Goal: Task Accomplishment & Management: Complete application form

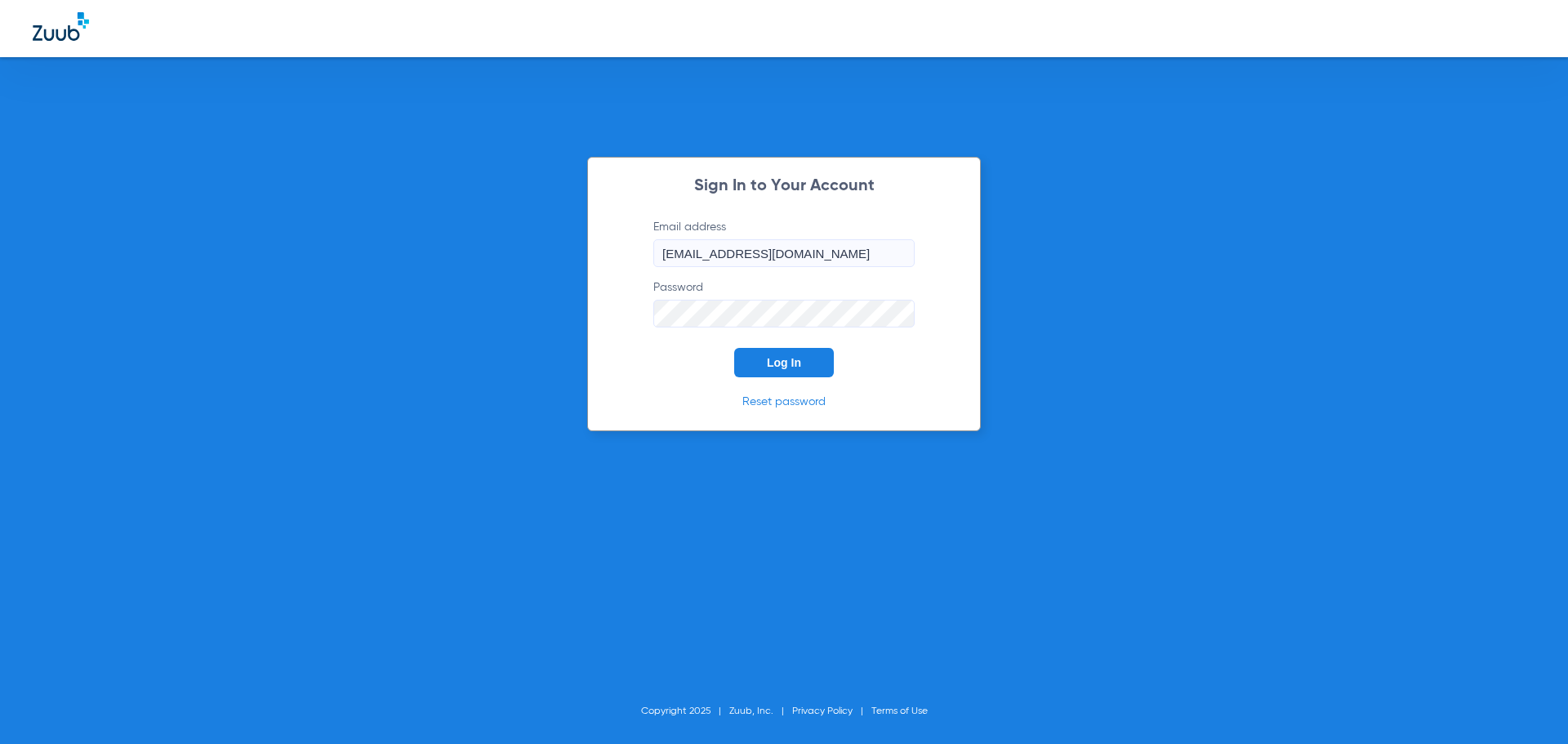
click at [795, 366] on span "Log In" at bounding box center [784, 362] width 34 height 13
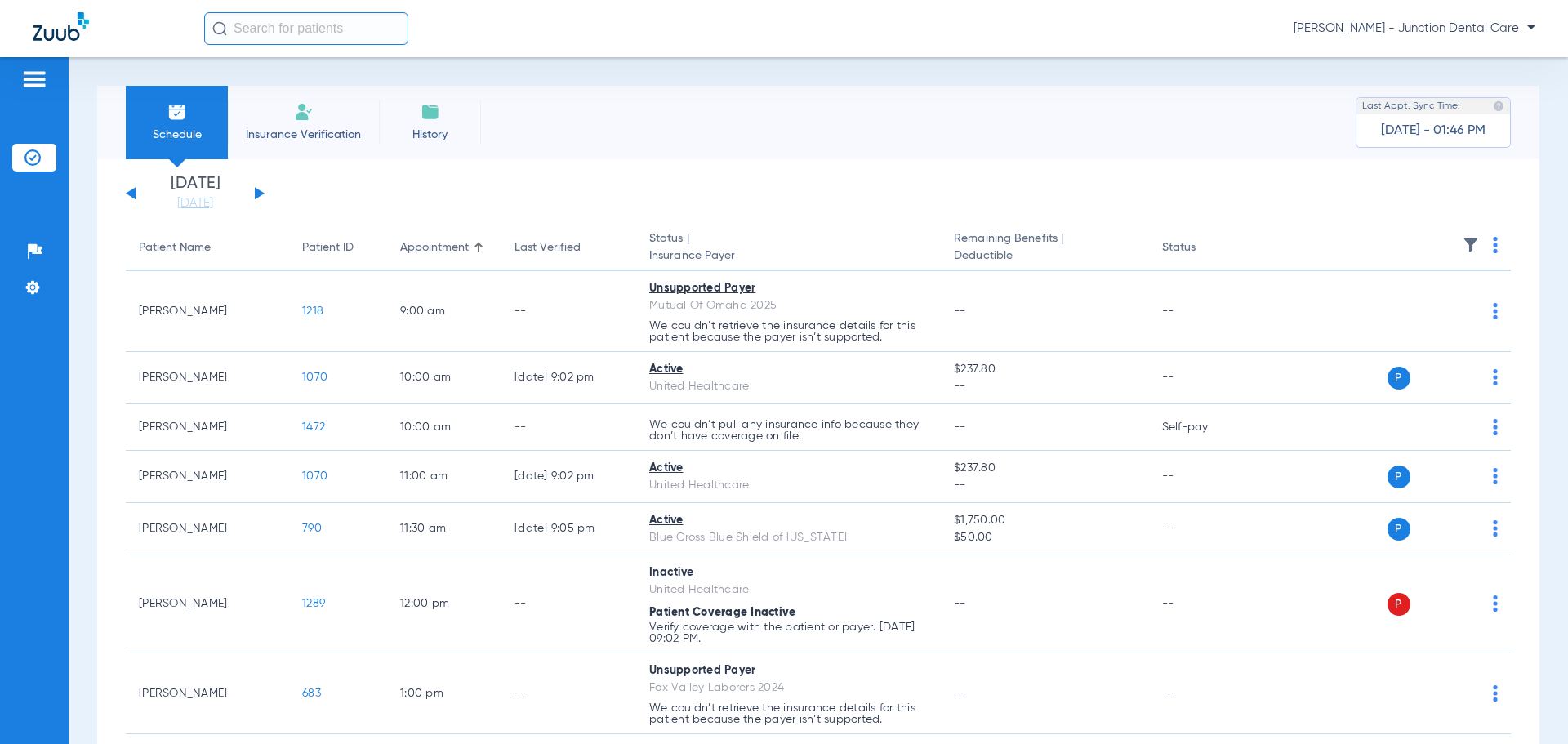
click at [315, 124] on li "Insurance Verification" at bounding box center [303, 122] width 151 height 74
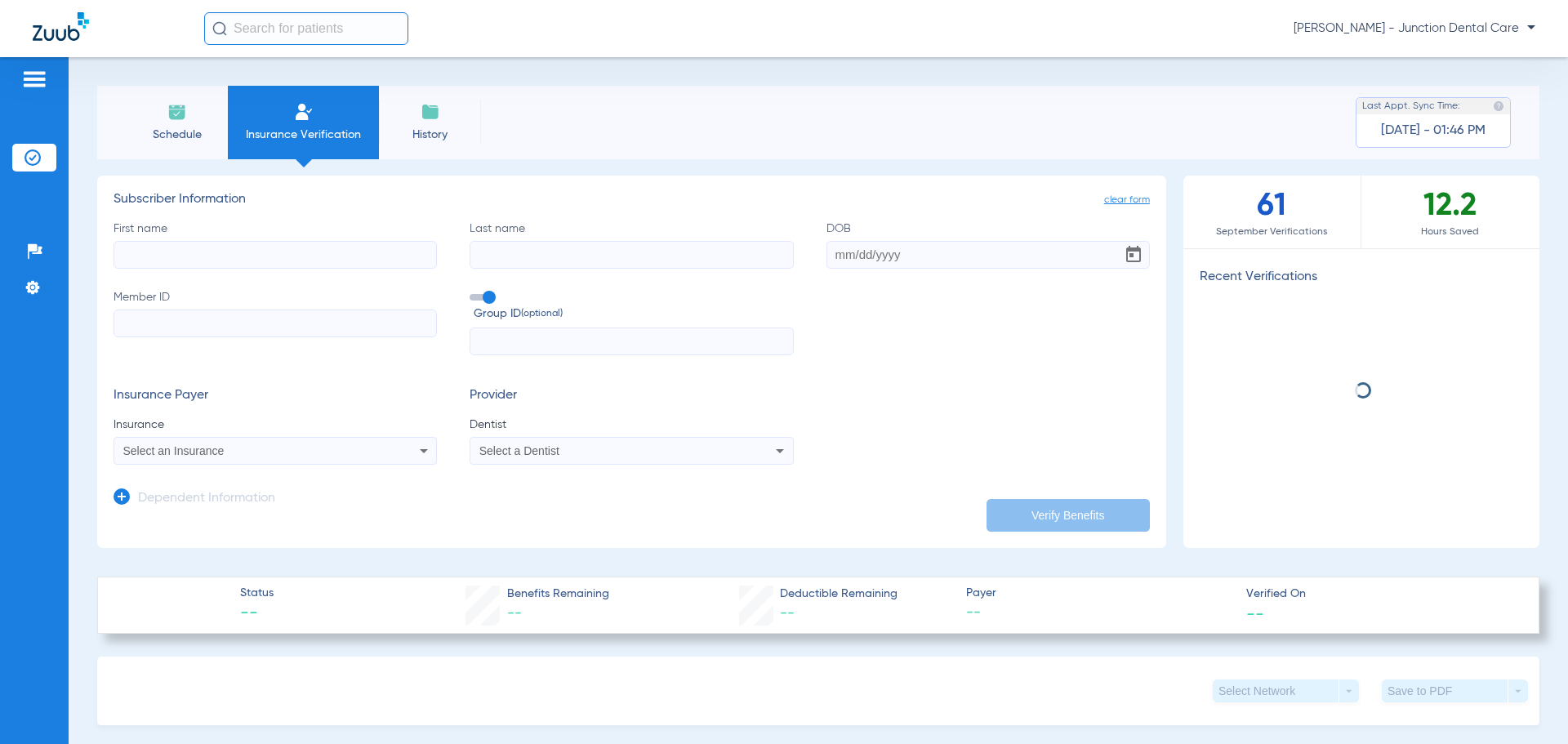
click at [176, 253] on input "First name" at bounding box center [275, 254] width 323 height 27
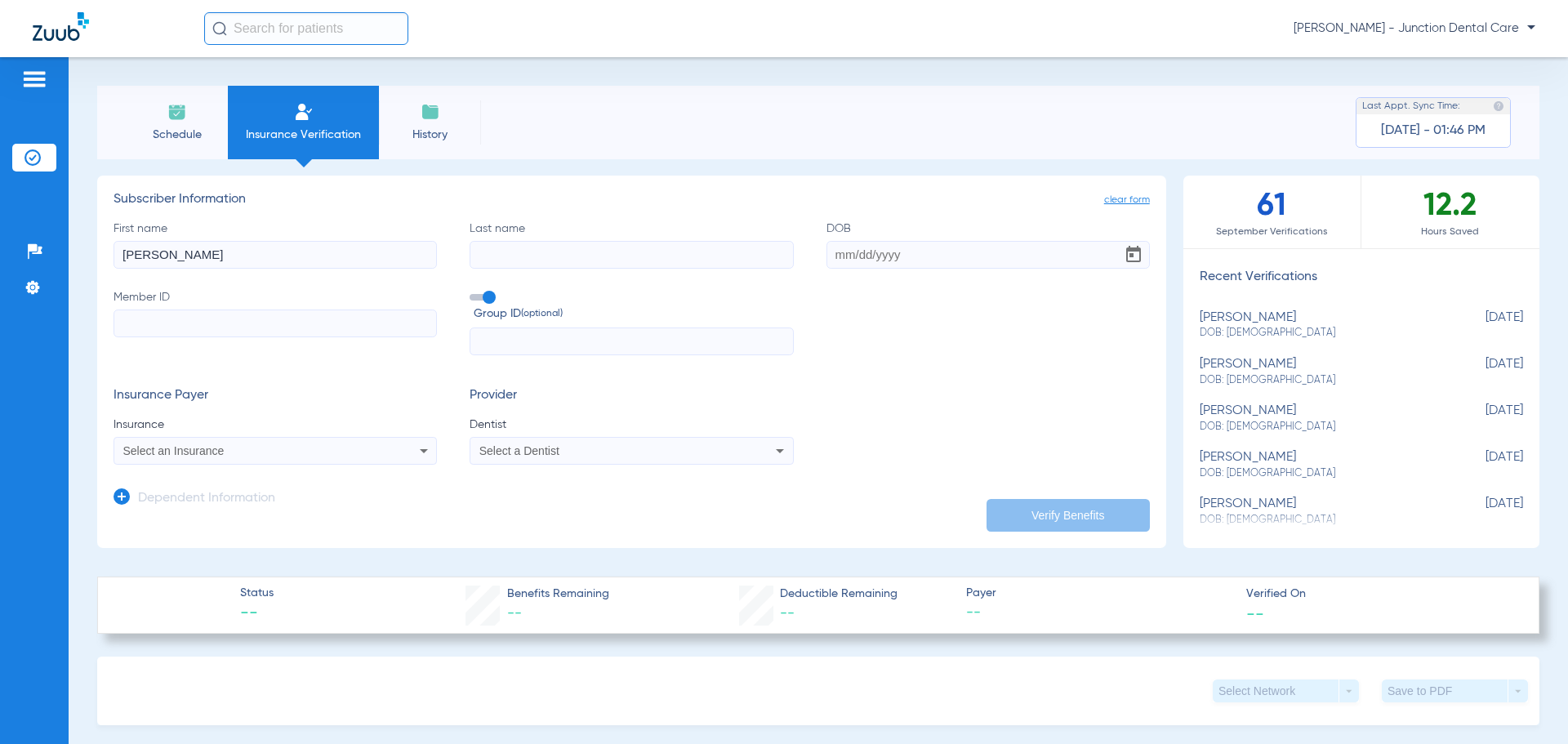
type input "[PERSON_NAME]"
type input "shales"
click at [926, 254] on input "[DATE]" at bounding box center [988, 254] width 323 height 27
type input "[DATE]"
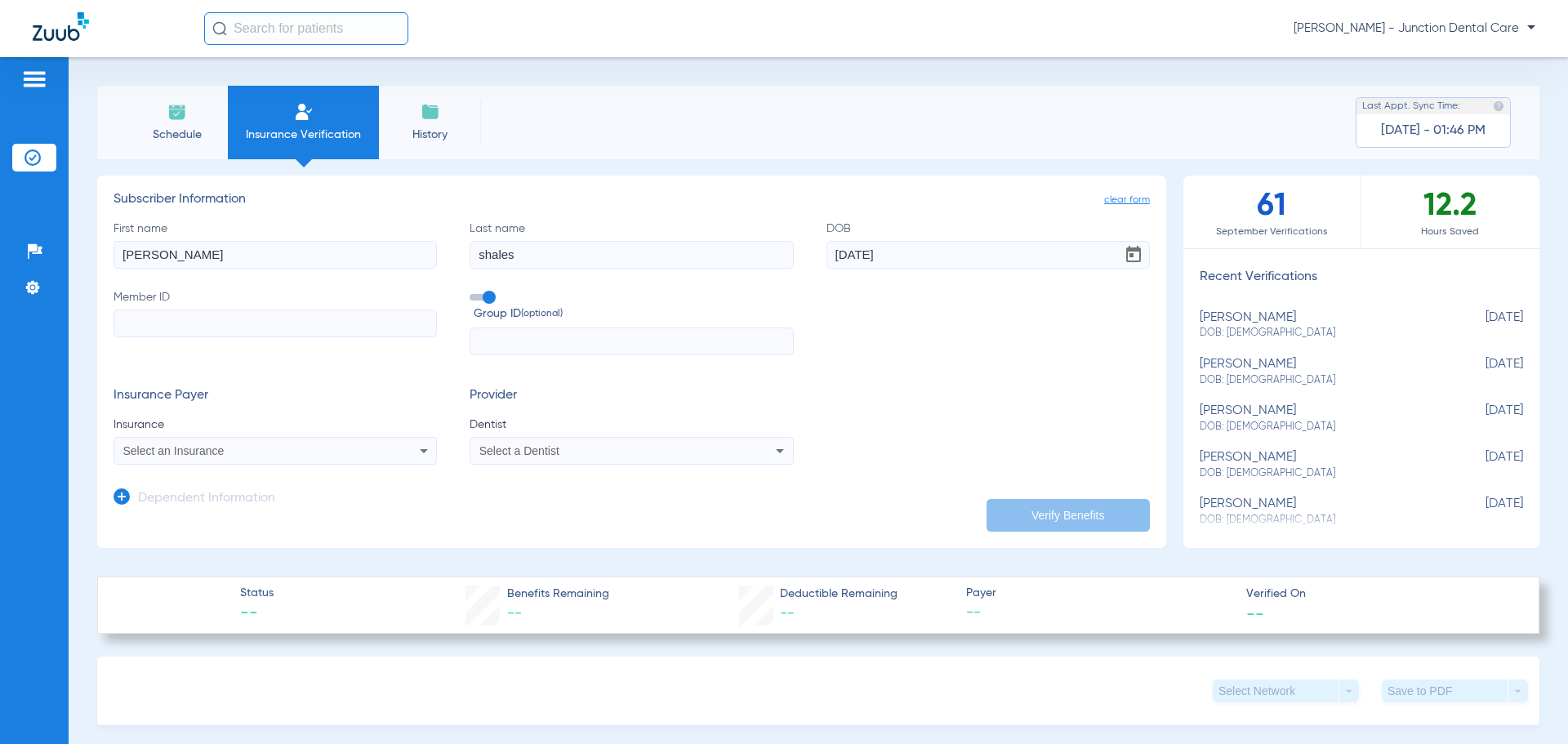
click at [909, 336] on div "First name [PERSON_NAME] Last name [PERSON_NAME] [DEMOGRAPHIC_DATA] Member ID G…" at bounding box center [631, 289] width 1036 height 135
click at [126, 329] on input "Member ID" at bounding box center [275, 323] width 323 height 27
type input "fvl"
click at [196, 315] on input "fvl" at bounding box center [275, 323] width 323 height 27
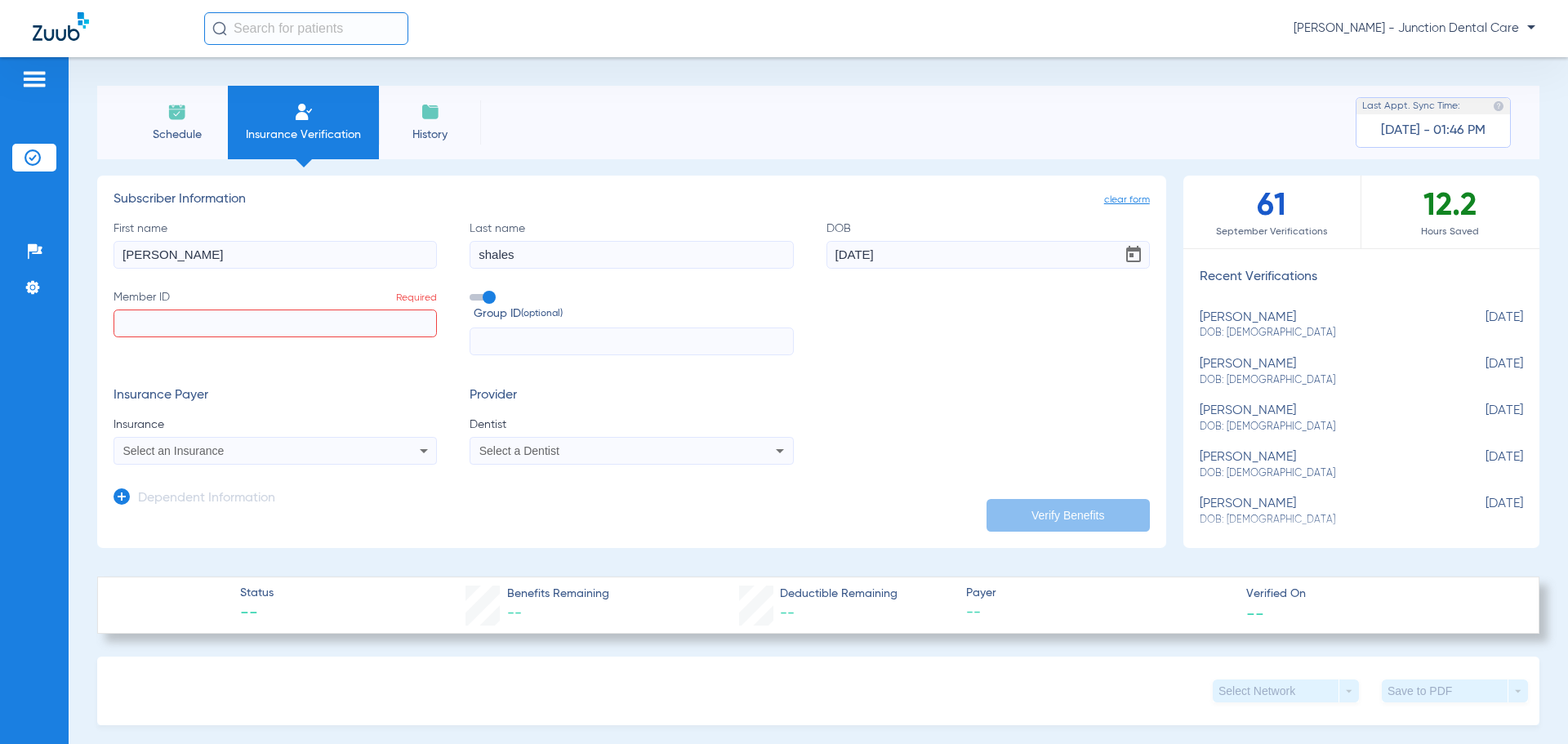
paste input "FVL000021217"
type input "FVL000021217"
click at [254, 461] on mat-select "Select an Insurance" at bounding box center [275, 451] width 323 height 27
click at [259, 453] on div "Select an Insurance" at bounding box center [245, 451] width 244 height 12
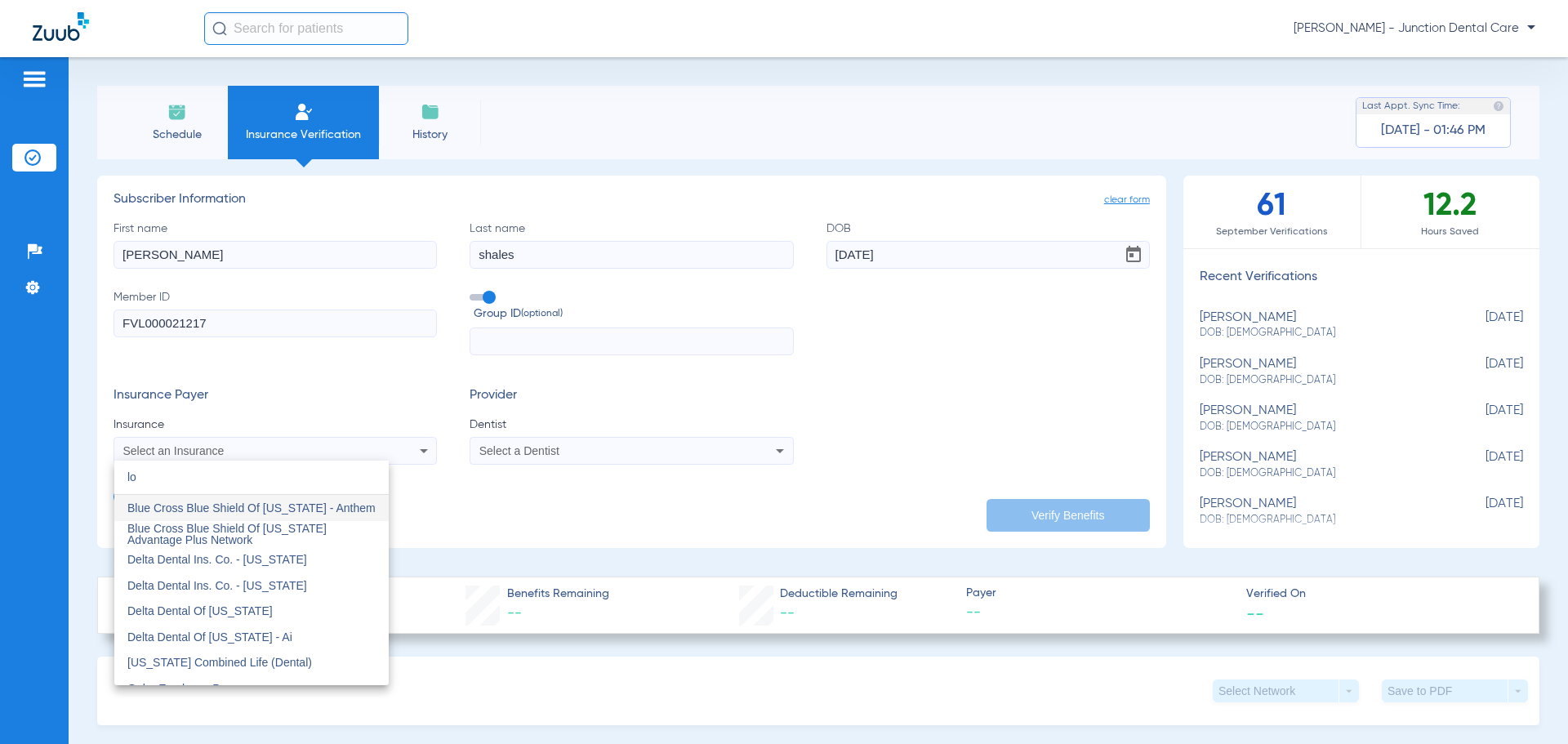
type input "l"
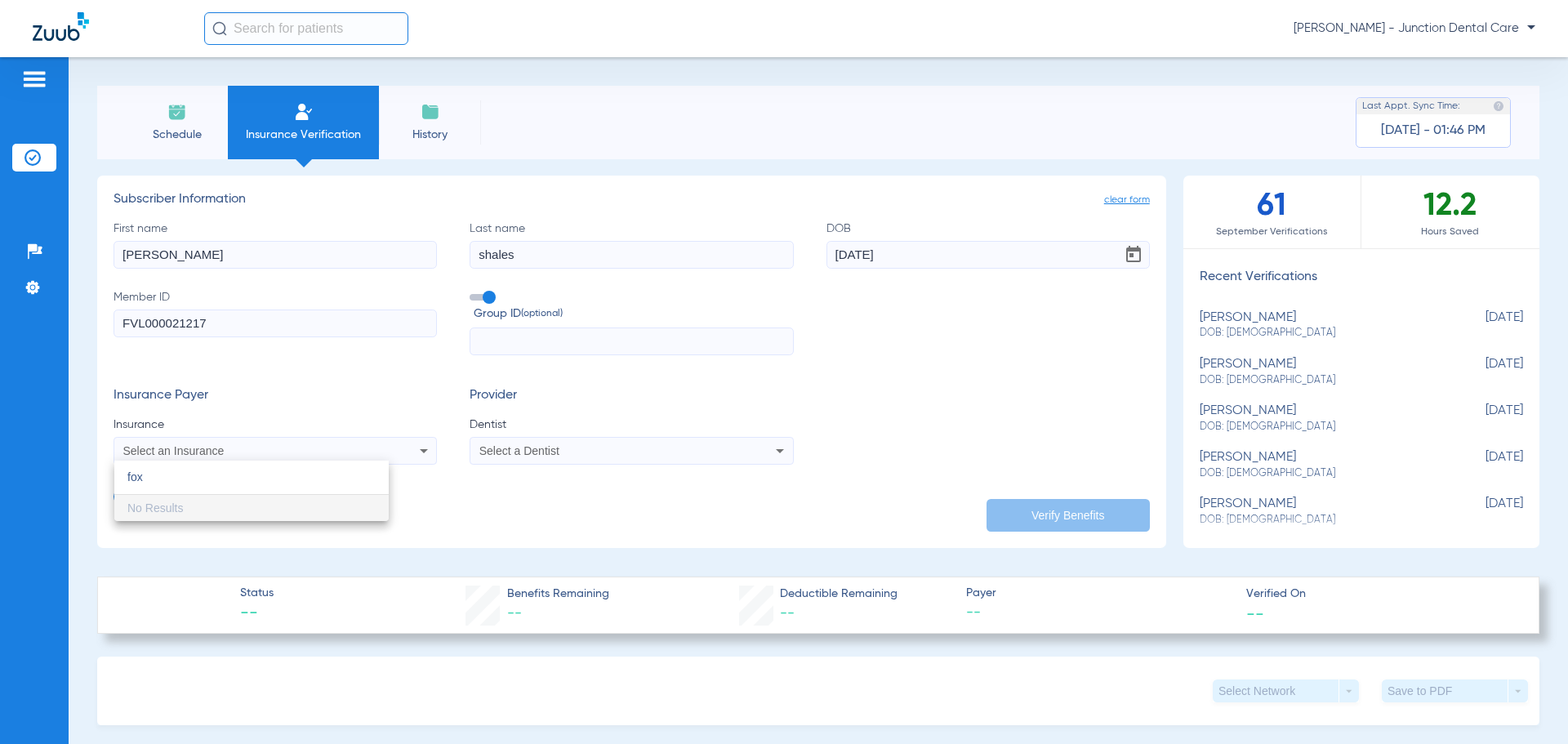
click at [225, 483] on input "fox" at bounding box center [250, 477] width 274 height 33
type input "f"
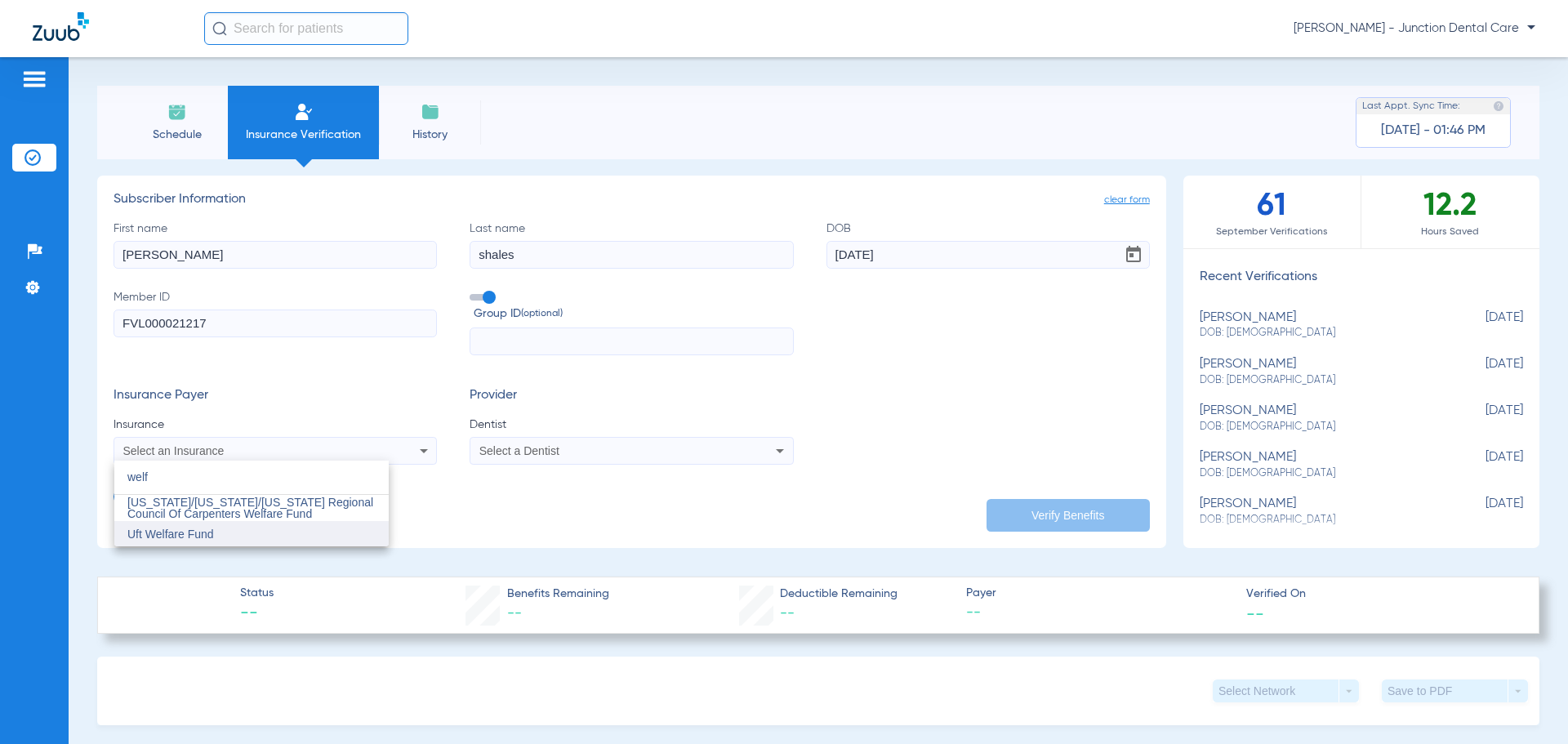
type input "welf"
click at [291, 536] on mat-option "Uft Welfare Fund" at bounding box center [250, 534] width 274 height 27
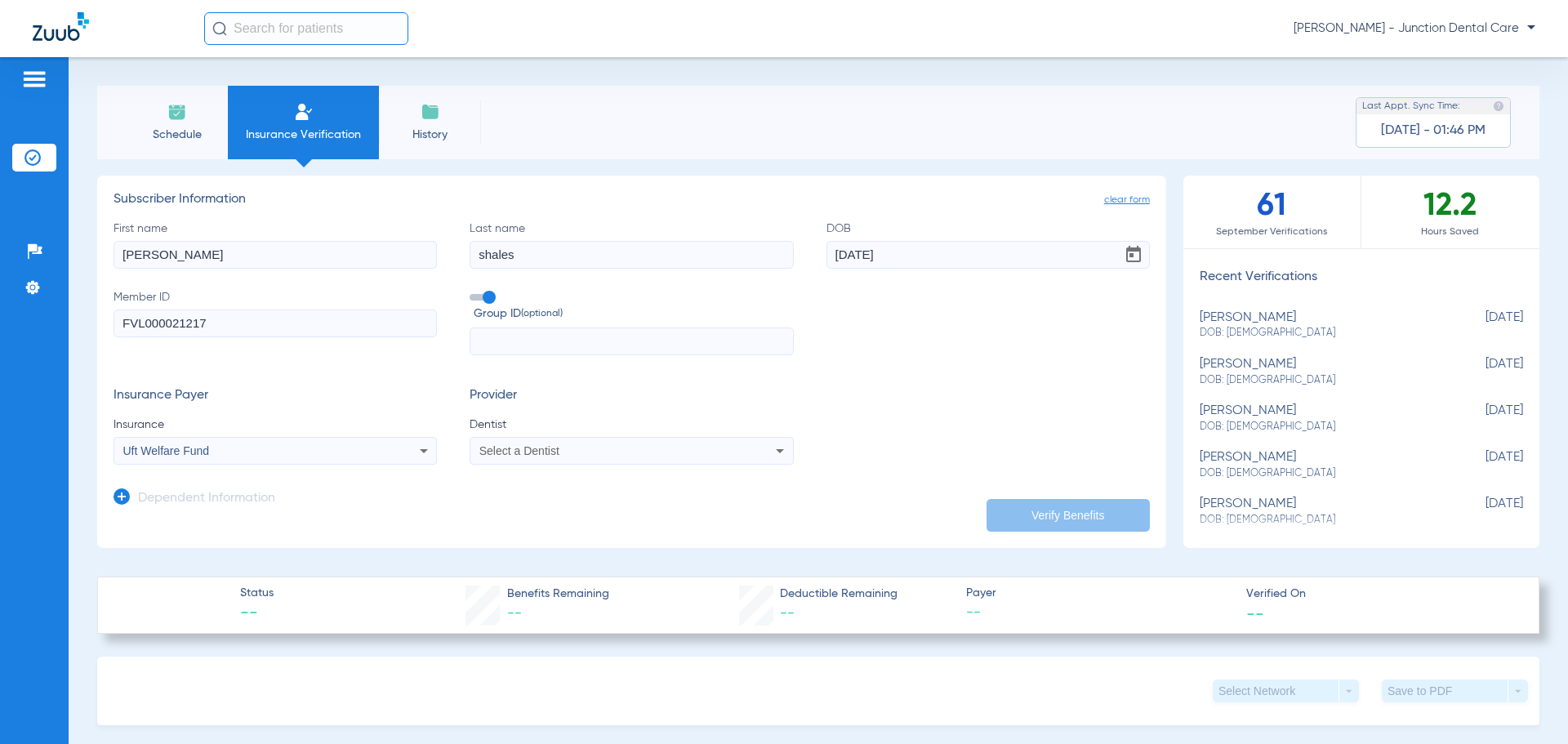
click at [568, 453] on div "Select a Dentist" at bounding box center [601, 451] width 244 height 12
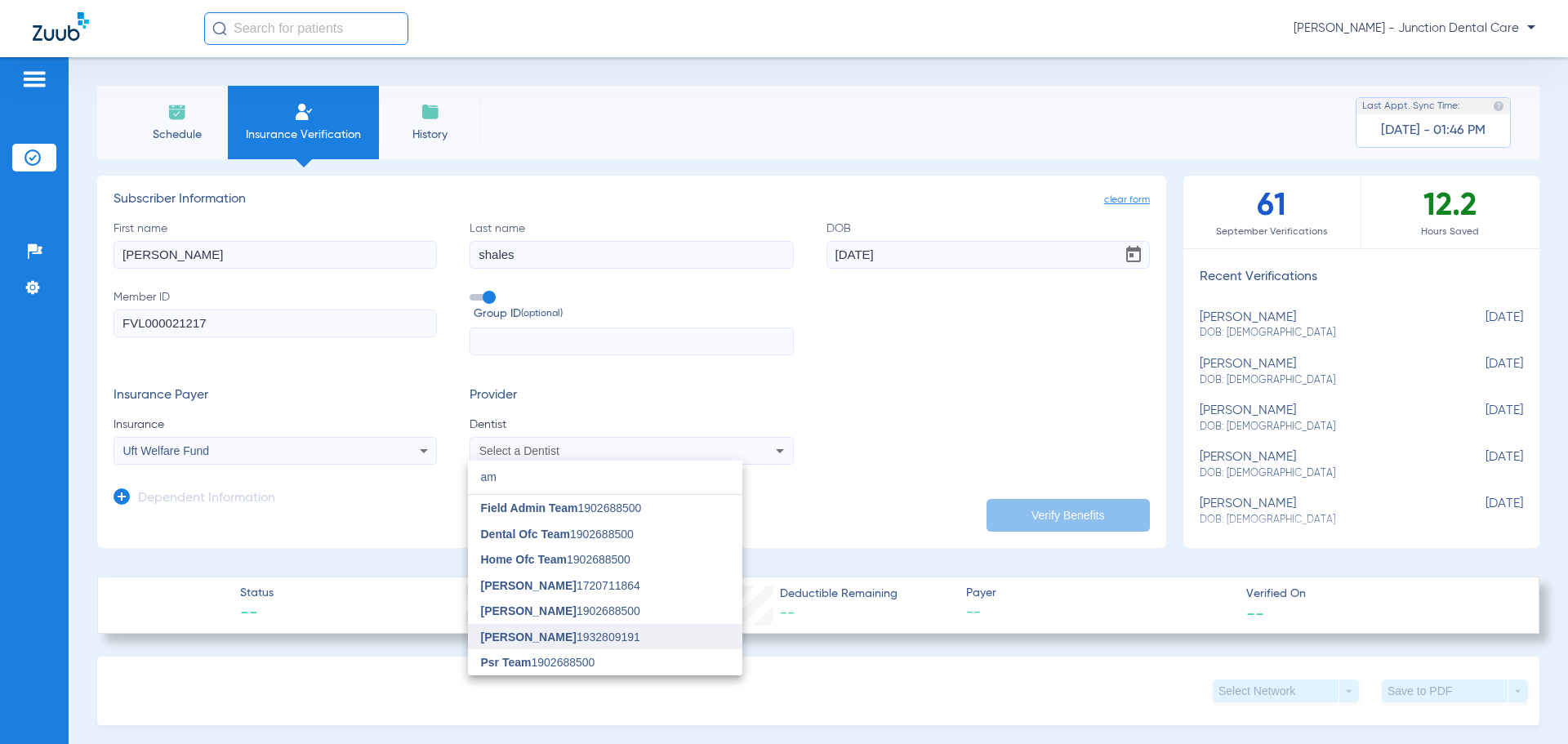
type input "am"
drag, startPoint x: 561, startPoint y: 638, endPoint x: 1046, endPoint y: 573, distance: 489.3
click at [568, 635] on span "[PERSON_NAME] 1932809191" at bounding box center [561, 637] width 159 height 12
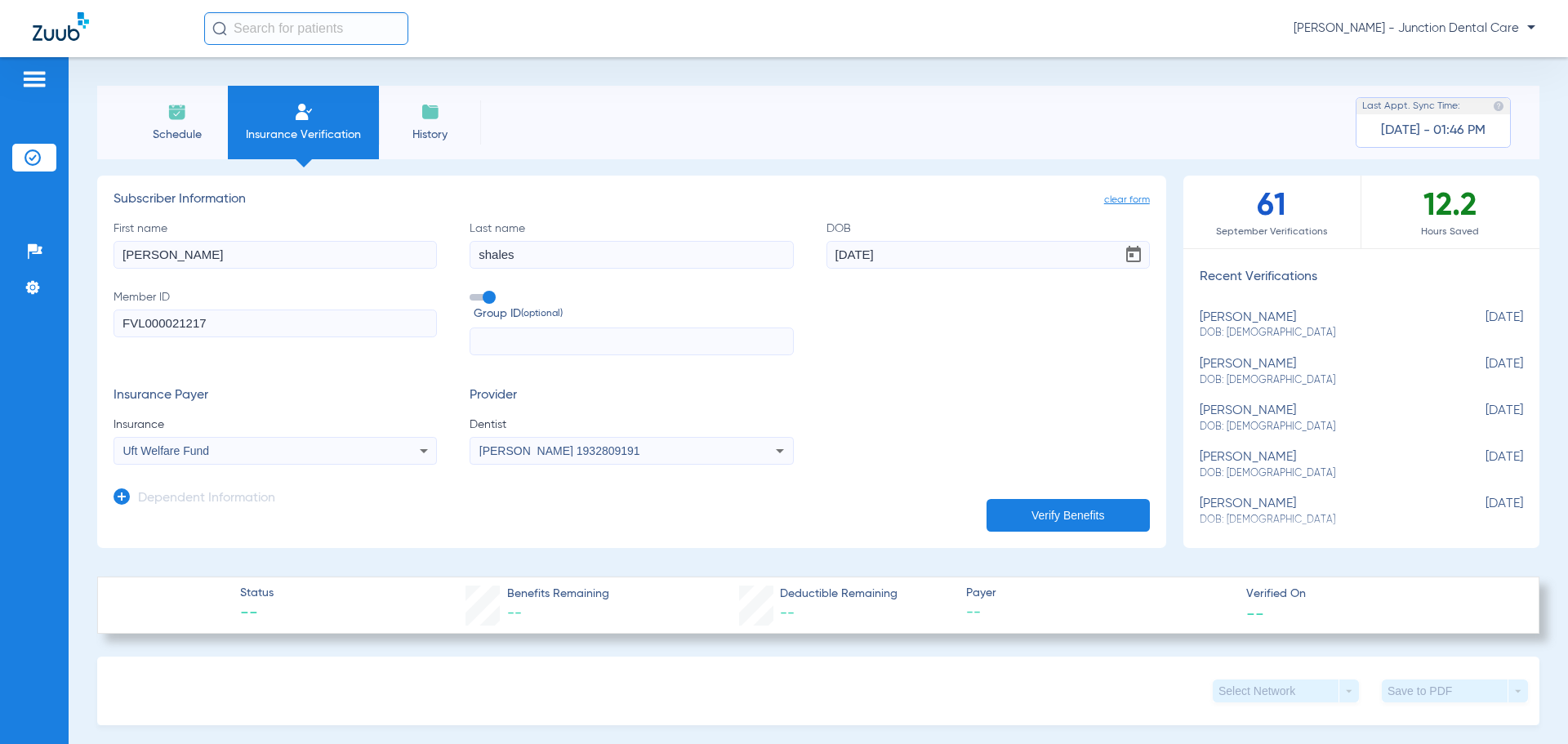
click at [1086, 513] on button "Verify Benefits" at bounding box center [1068, 514] width 163 height 32
